Goal: Task Accomplishment & Management: Use online tool/utility

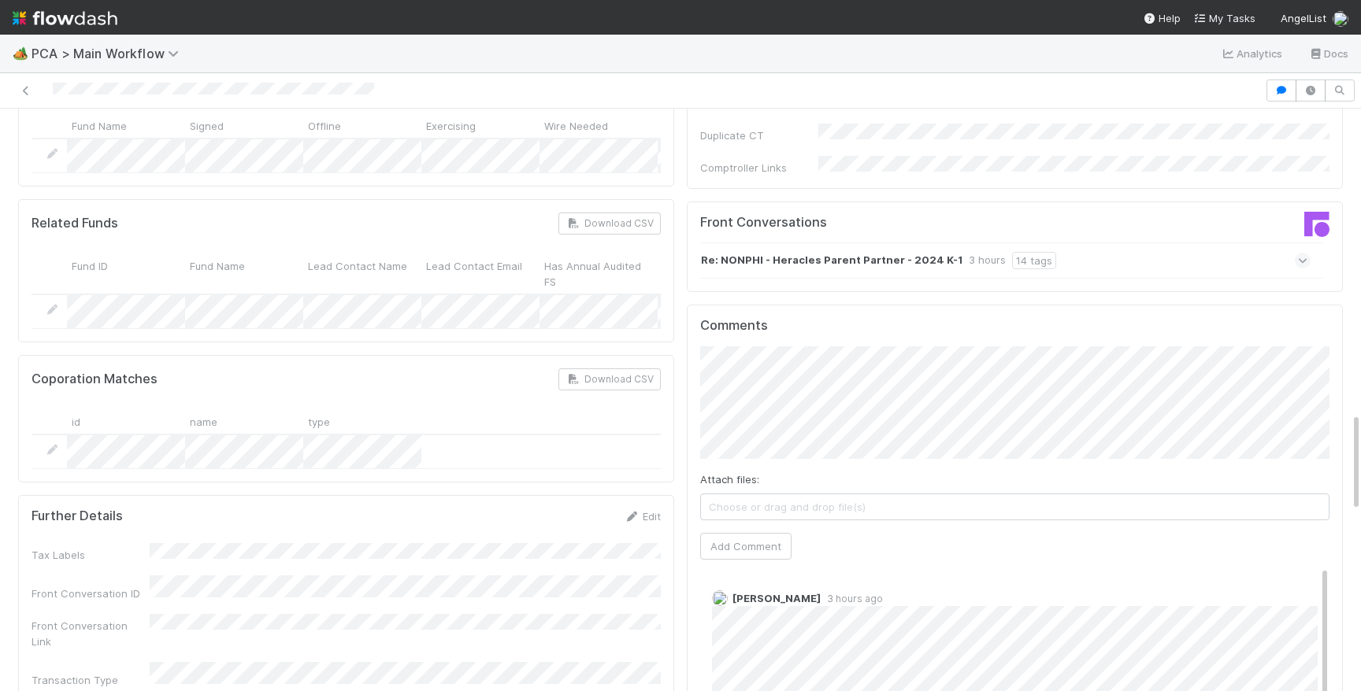
scroll to position [1638, 0]
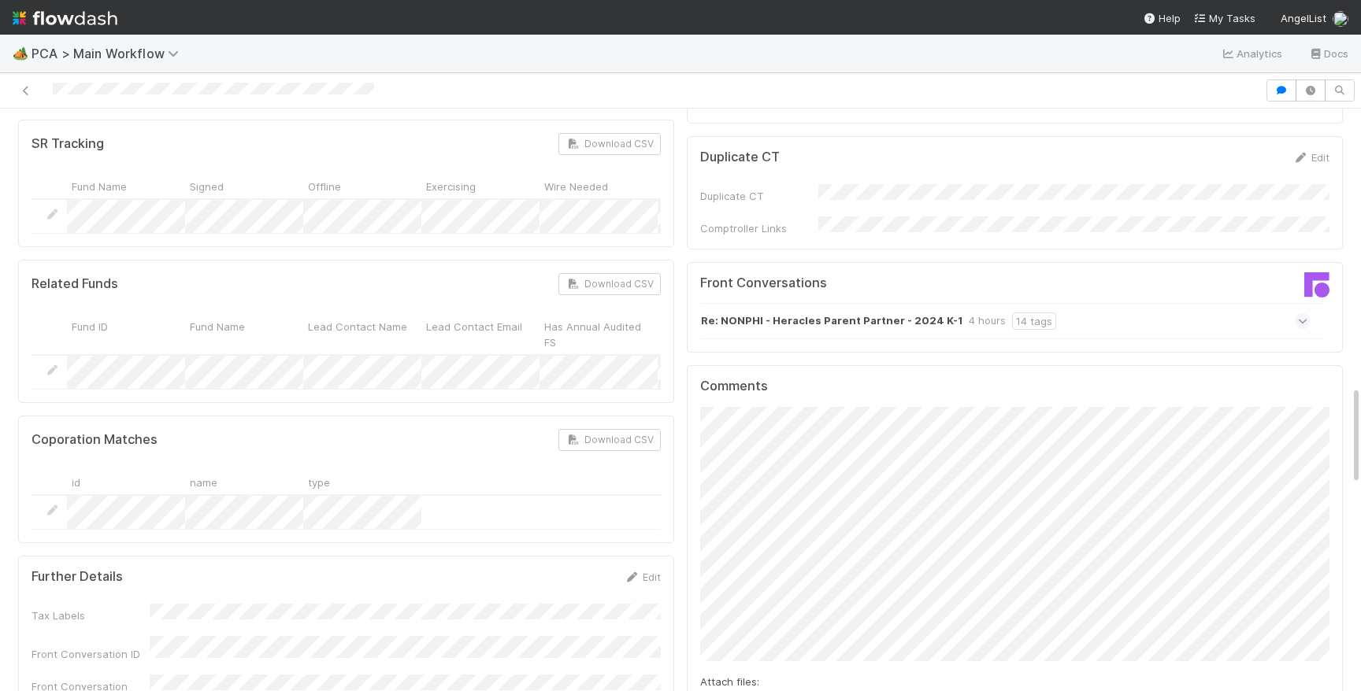
click at [668, 476] on div "PCA Information Edit Corporation Name Startup Name Corporation ID PCA Type Tran…" at bounding box center [680, 348] width 1337 height 3665
click at [650, 433] on div "PCA Information Edit Corporation Name Startup Name Corporation ID PCA Type Tran…" at bounding box center [680, 356] width 1337 height 3681
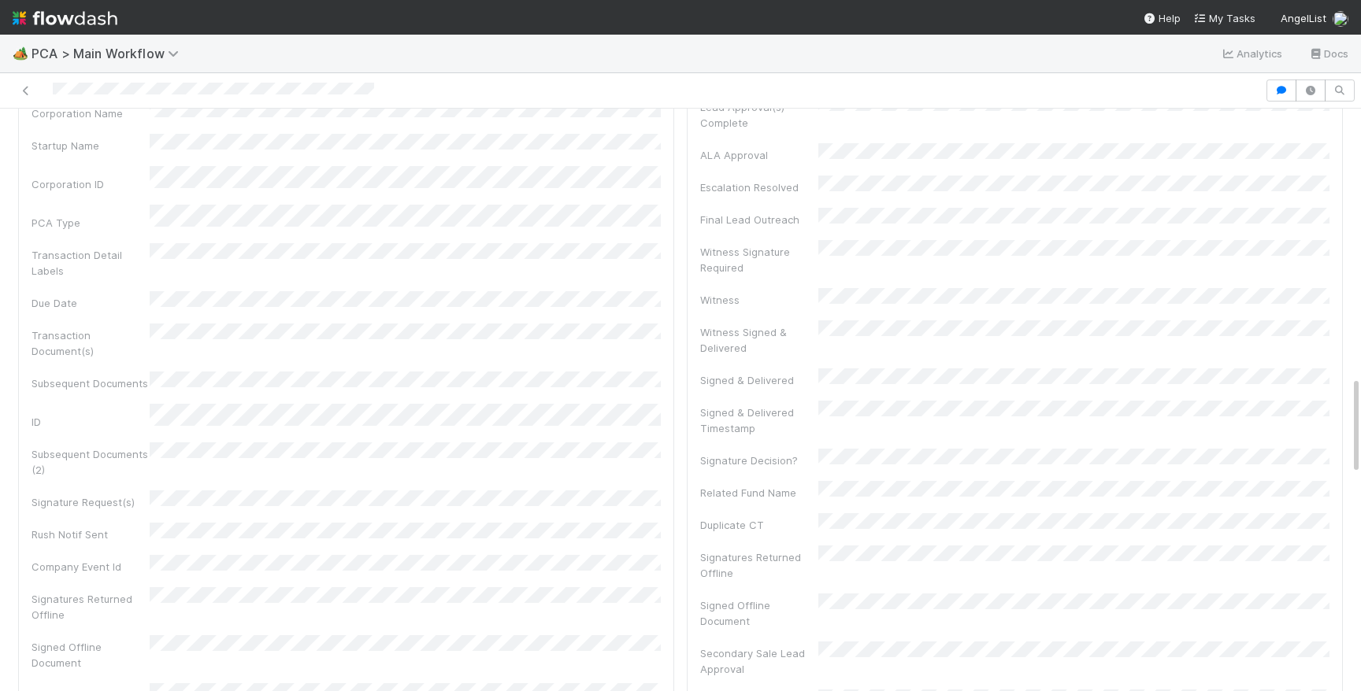
scroll to position [0, 0]
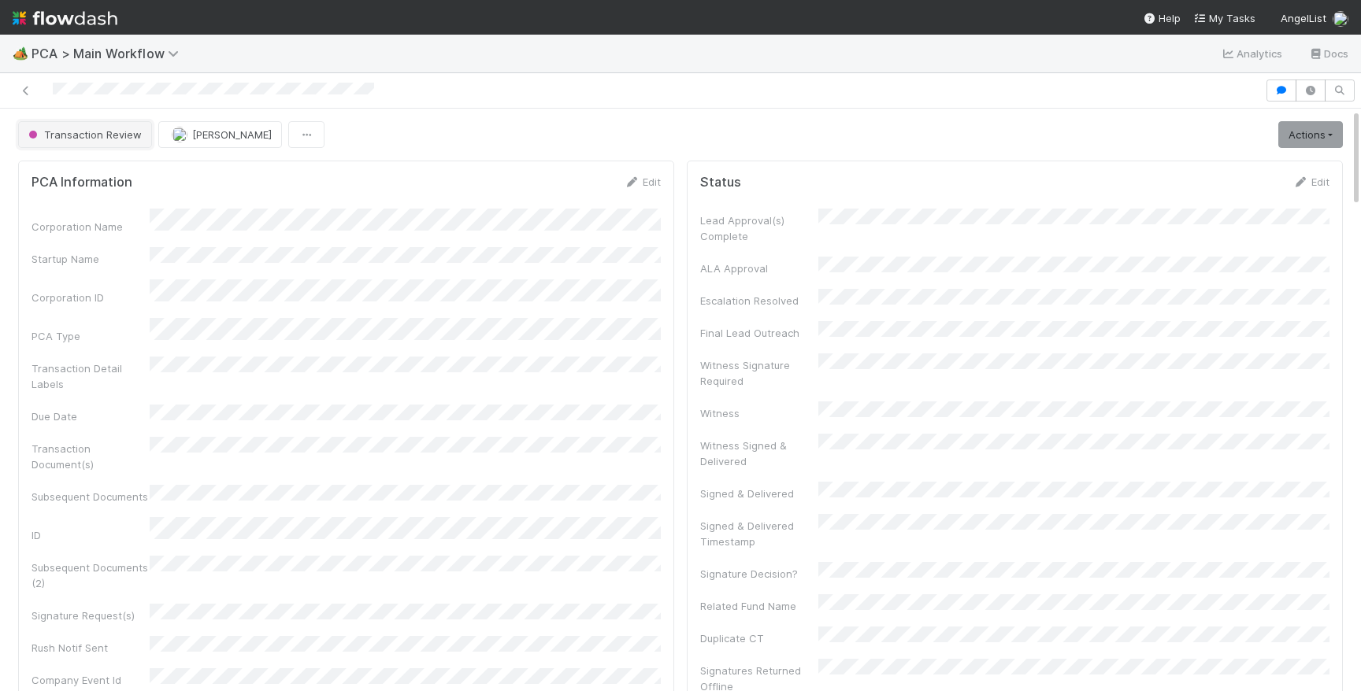
click at [102, 144] on button "Transaction Review" at bounding box center [85, 134] width 134 height 27
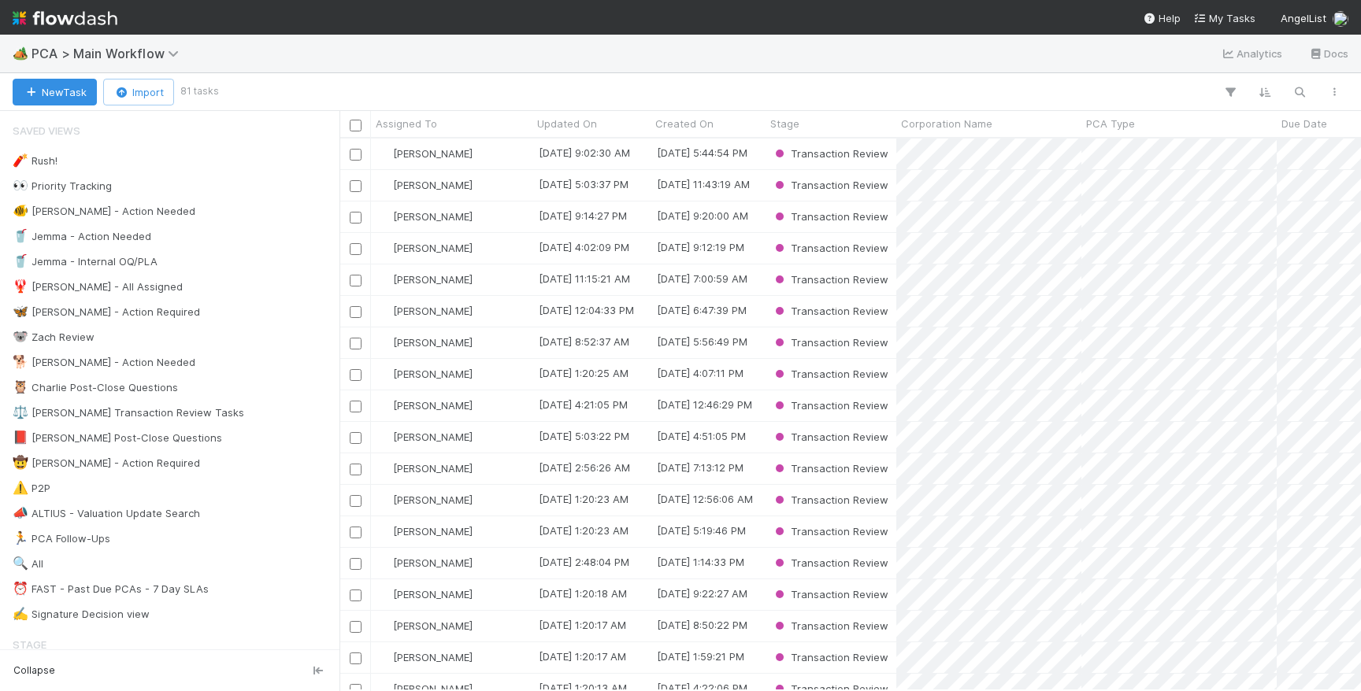
scroll to position [0, 1]
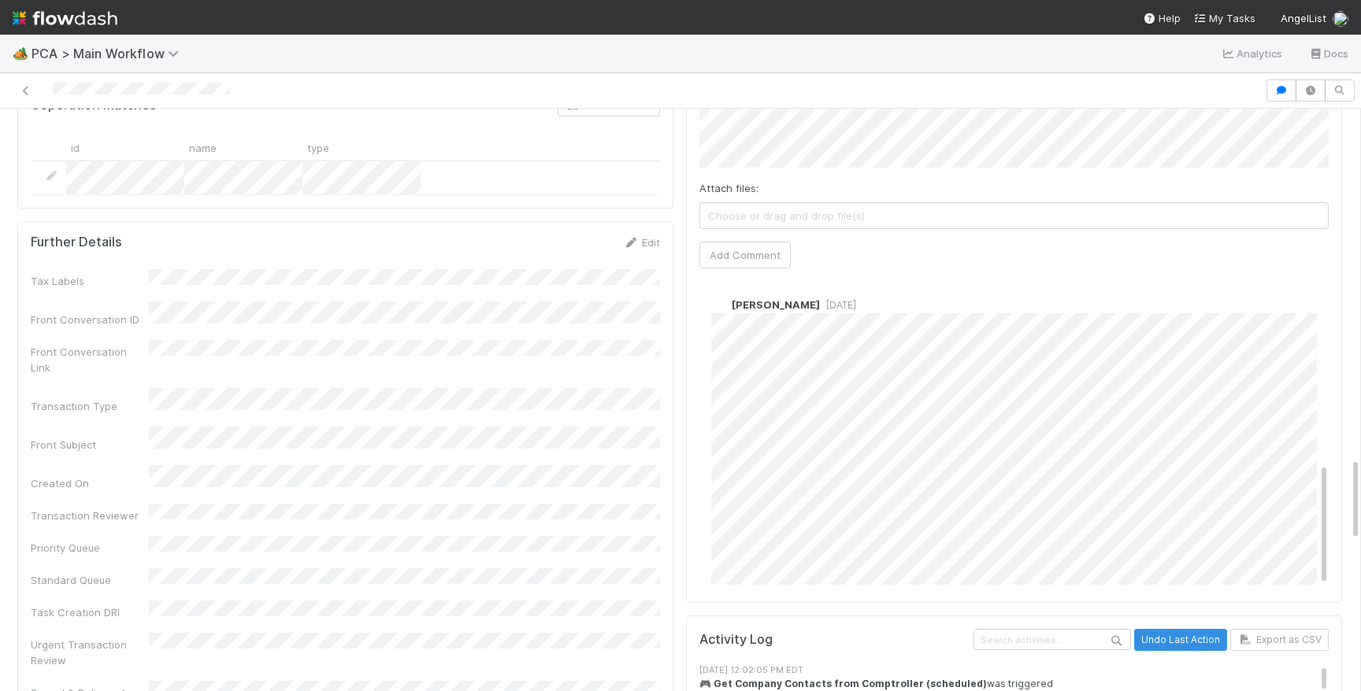
scroll to position [492, 0]
